Goal: Task Accomplishment & Management: Manage account settings

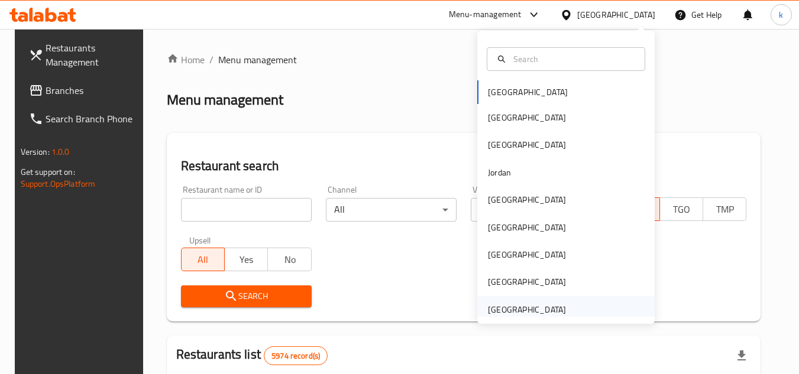
click at [502, 312] on div "[GEOGRAPHIC_DATA]" at bounding box center [527, 309] width 78 height 13
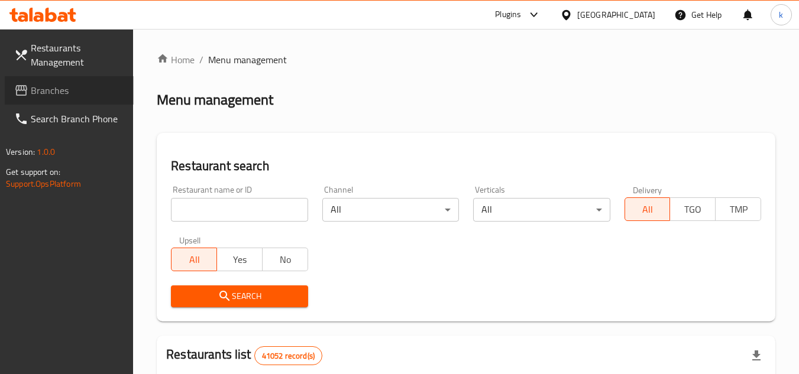
click at [25, 89] on icon at bounding box center [21, 90] width 14 height 14
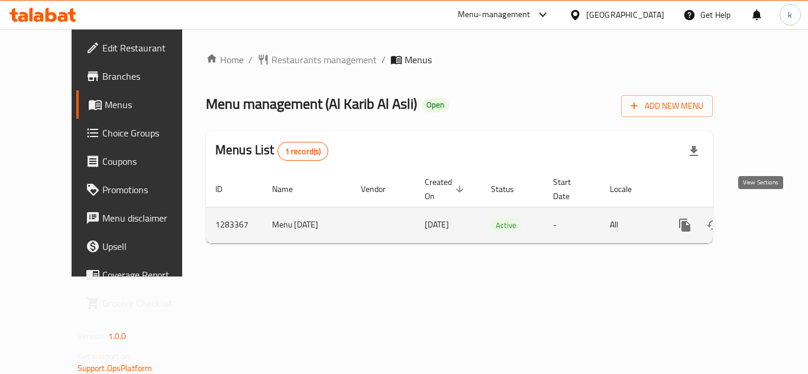
click at [763, 218] on icon "enhanced table" at bounding box center [770, 225] width 14 height 14
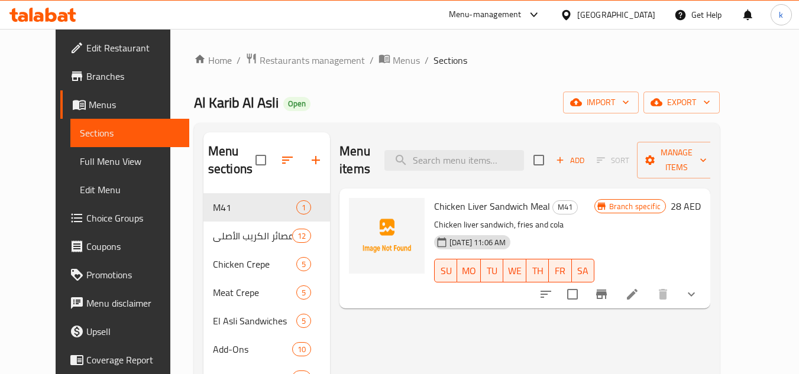
click at [86, 52] on span "Edit Restaurant" at bounding box center [132, 48] width 93 height 14
